Goal: Information Seeking & Learning: Learn about a topic

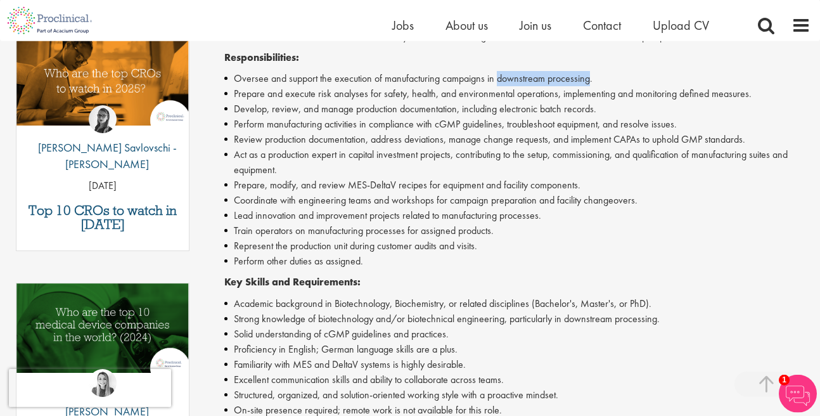
scroll to position [434, 0]
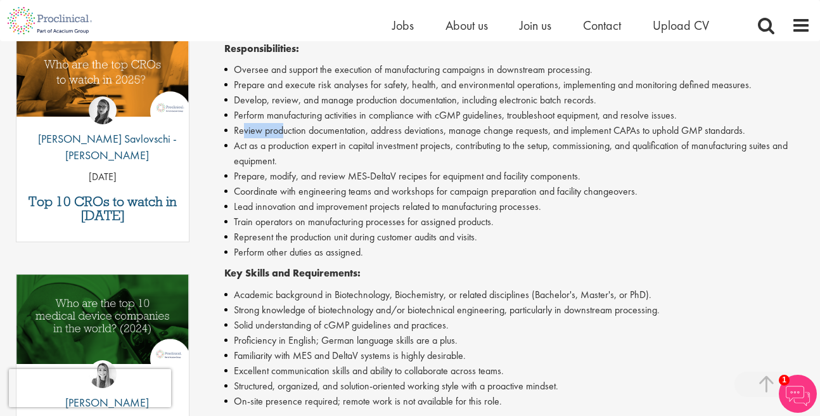
drag, startPoint x: 244, startPoint y: 131, endPoint x: 282, endPoint y: 131, distance: 38.0
click at [282, 131] on li "Review production documentation, address deviations, manage change requests, an…" at bounding box center [517, 130] width 587 height 15
click at [623, 133] on li "Review production documentation, address deviations, manage change requests, an…" at bounding box center [517, 130] width 587 height 15
click at [299, 115] on li "Perform manufacturing activities in compliance with cGMP guidelines, troublesho…" at bounding box center [517, 115] width 587 height 15
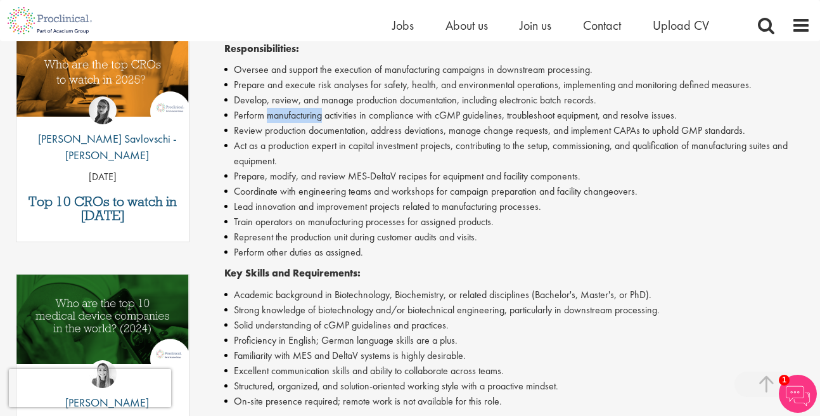
click at [299, 115] on li "Perform manufacturing activities in compliance with cGMP guidelines, troublesho…" at bounding box center [517, 115] width 587 height 15
click at [252, 103] on li "Develop, review, and manage production documentation, including electronic batc…" at bounding box center [517, 100] width 587 height 15
click at [374, 101] on li "Develop, review, and manage production documentation, including electronic batc…" at bounding box center [517, 100] width 587 height 15
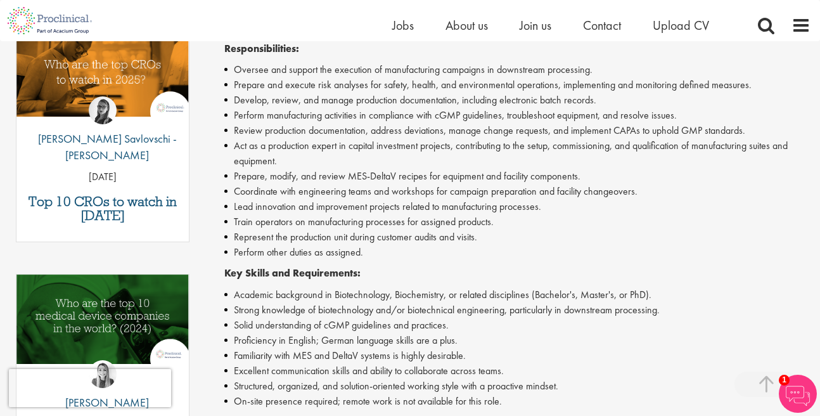
click at [252, 89] on li "Prepare and execute risk analyses for safety, health, and environmental operati…" at bounding box center [517, 84] width 587 height 15
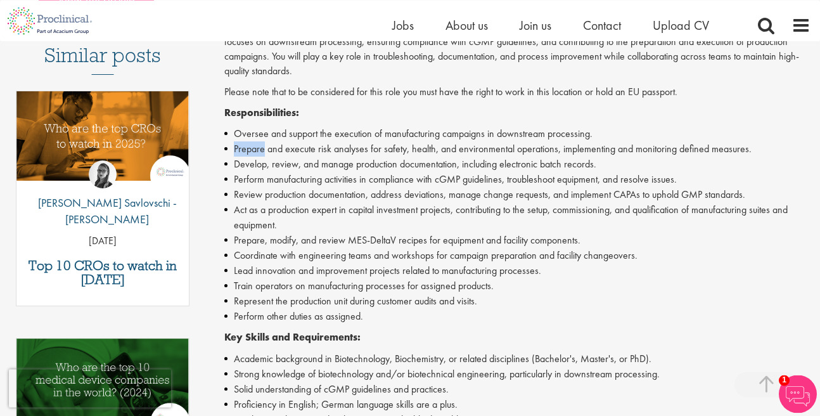
scroll to position [361, 0]
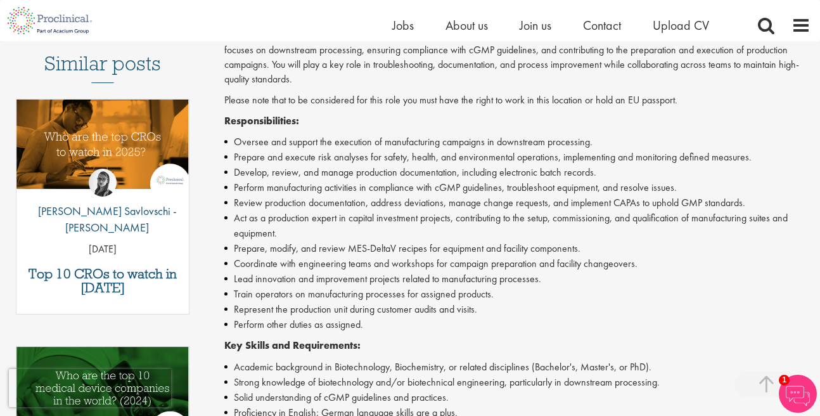
click at [250, 143] on li "Oversee and support the execution of manufacturing campaigns in downstream proc…" at bounding box center [517, 141] width 587 height 15
click at [249, 143] on li "Oversee and support the execution of manufacturing campaigns in downstream proc…" at bounding box center [517, 141] width 587 height 15
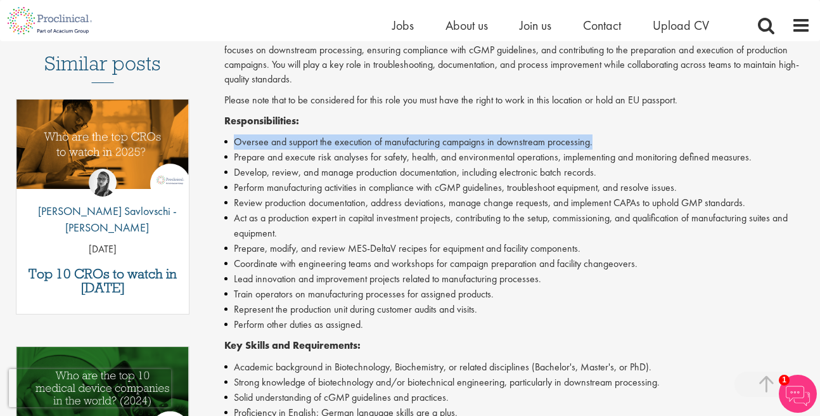
drag, startPoint x: 236, startPoint y: 141, endPoint x: 593, endPoint y: 140, distance: 356.9
click at [593, 140] on li "Oversee and support the execution of manufacturing campaigns in downstream proc…" at bounding box center [517, 141] width 587 height 15
copy li "Oversee and support the execution of manufacturing campaigns in downstream proc…"
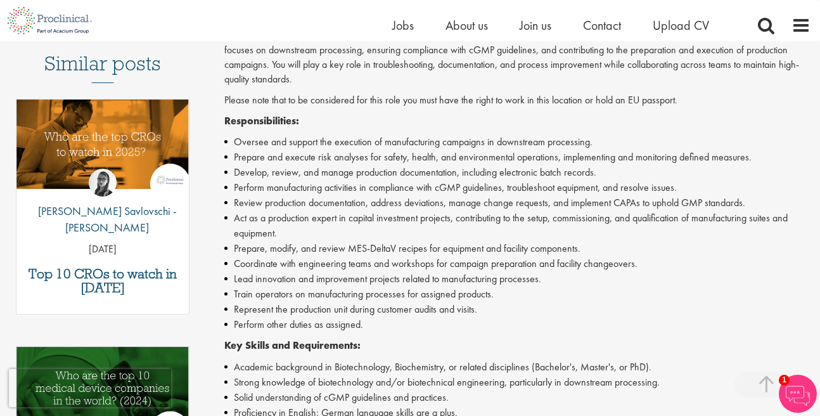
click at [652, 306] on li "Represent the production unit during customer audits and visits." at bounding box center [517, 309] width 587 height 15
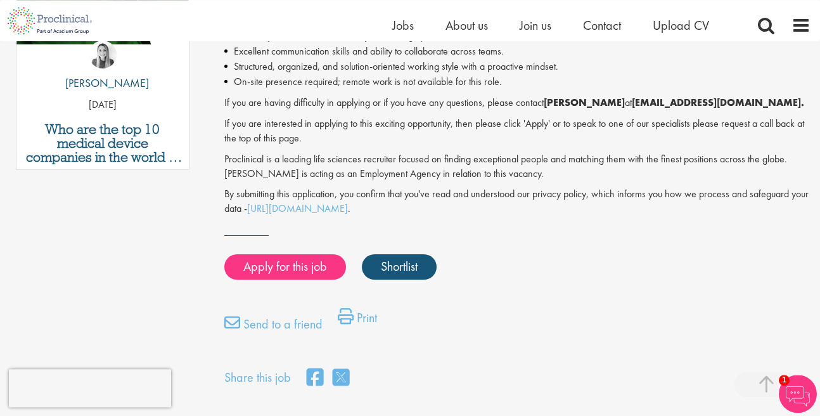
scroll to position [650, 0]
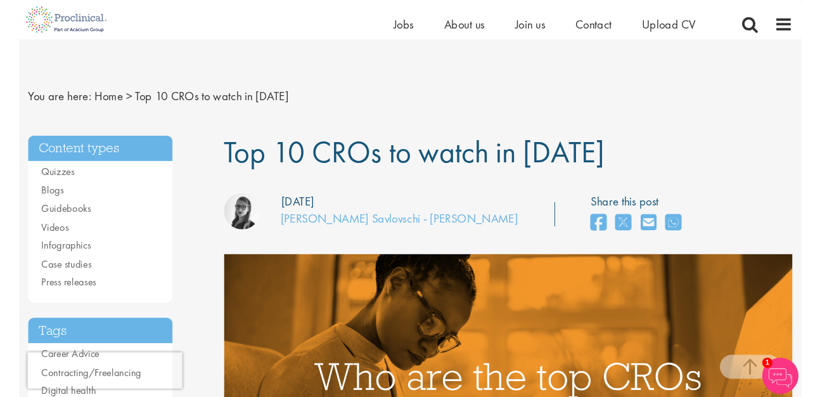
scroll to position [1012, 0]
